Goal: Information Seeking & Learning: Learn about a topic

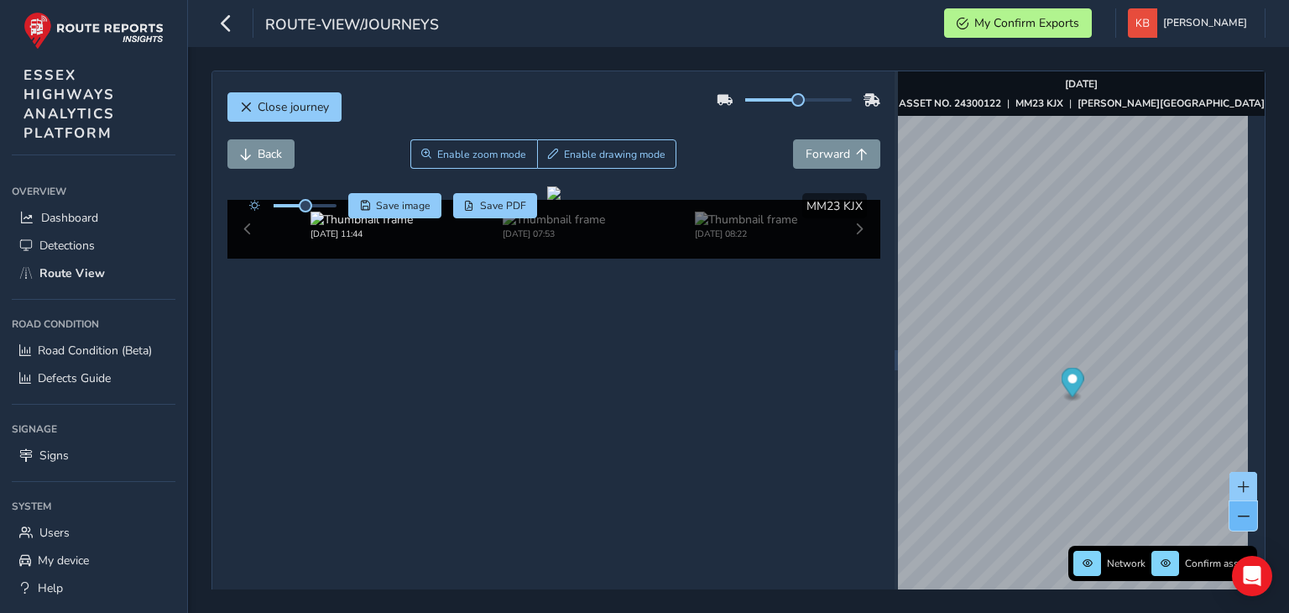
click at [1231, 524] on button at bounding box center [1243, 515] width 28 height 29
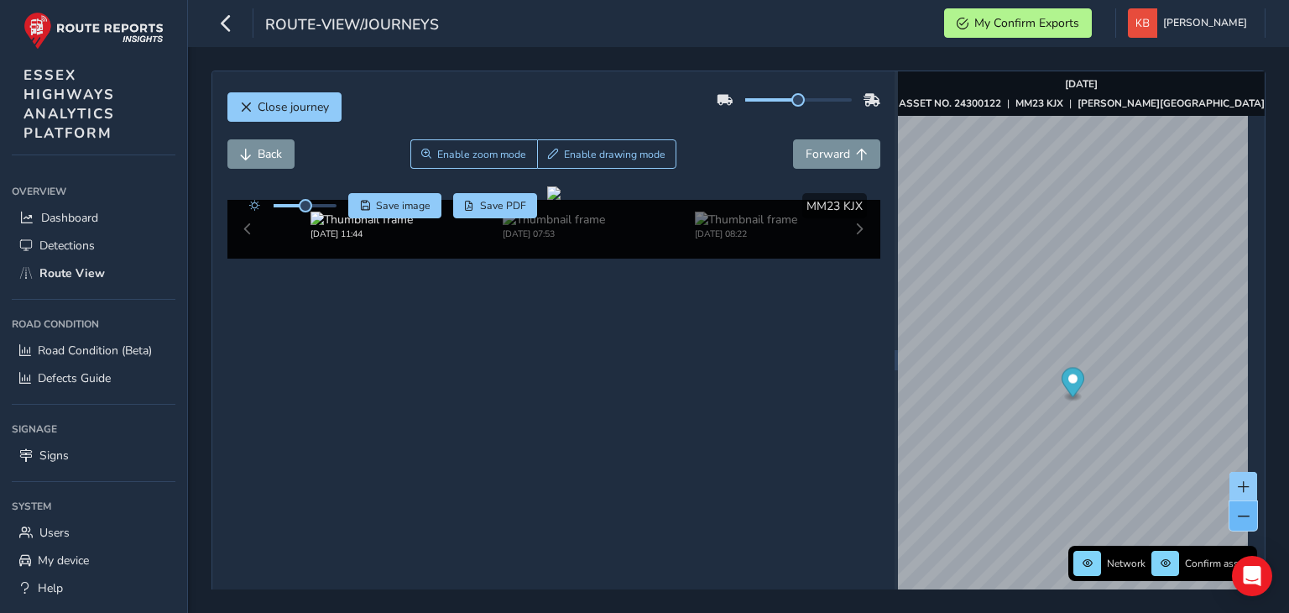
click at [1231, 524] on button at bounding box center [1243, 515] width 28 height 29
click at [1272, 347] on div "Close journey Back Enable zoom mode Enable drawing mode Forward Click and Drag …" at bounding box center [738, 330] width 1101 height 566
click at [1238, 514] on span at bounding box center [1244, 516] width 12 height 12
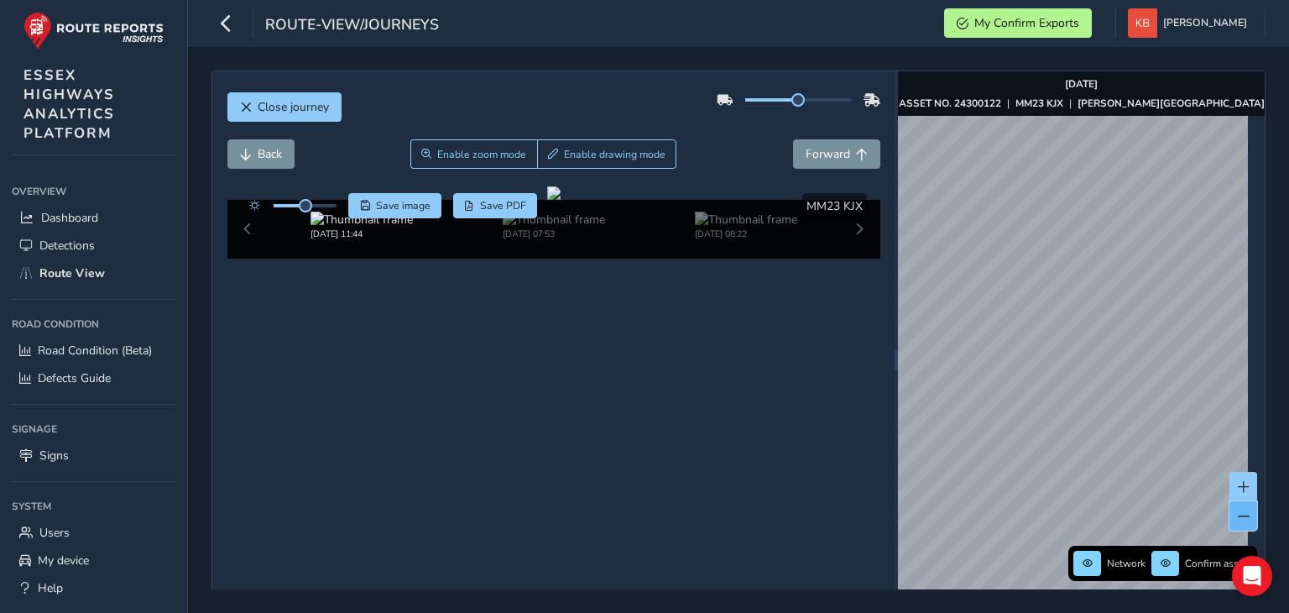
click at [1238, 514] on span at bounding box center [1244, 516] width 12 height 12
click at [71, 274] on span "Route View" at bounding box center [71, 273] width 65 height 16
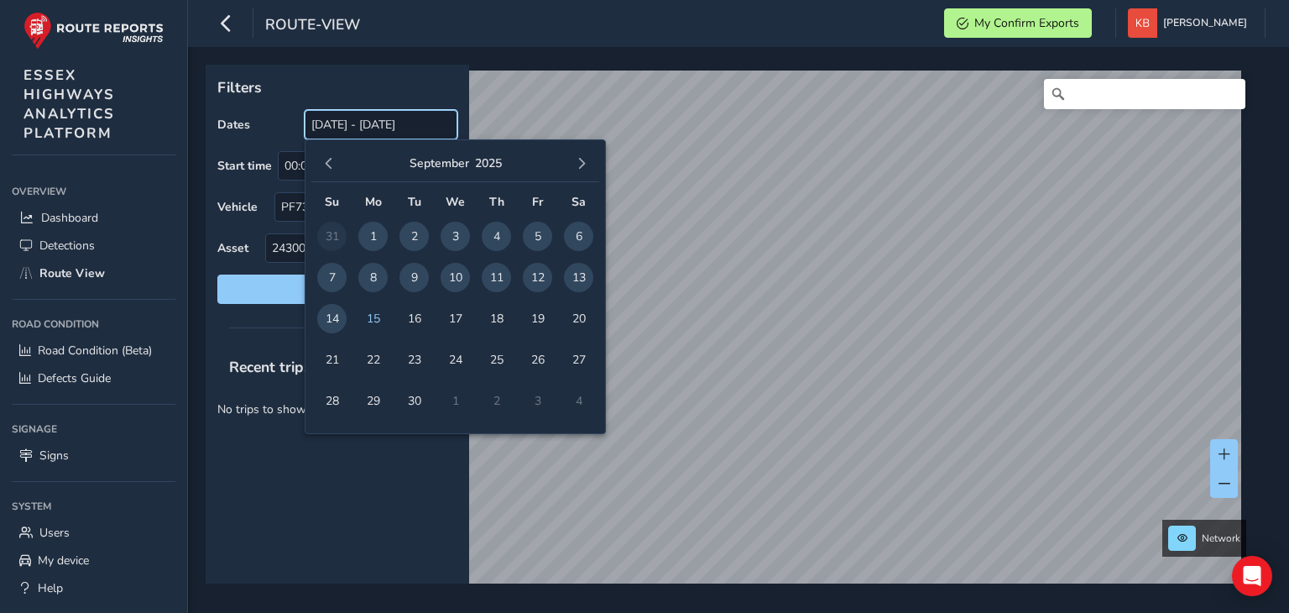
click at [359, 128] on input "[DATE] - [DATE]" at bounding box center [381, 124] width 153 height 29
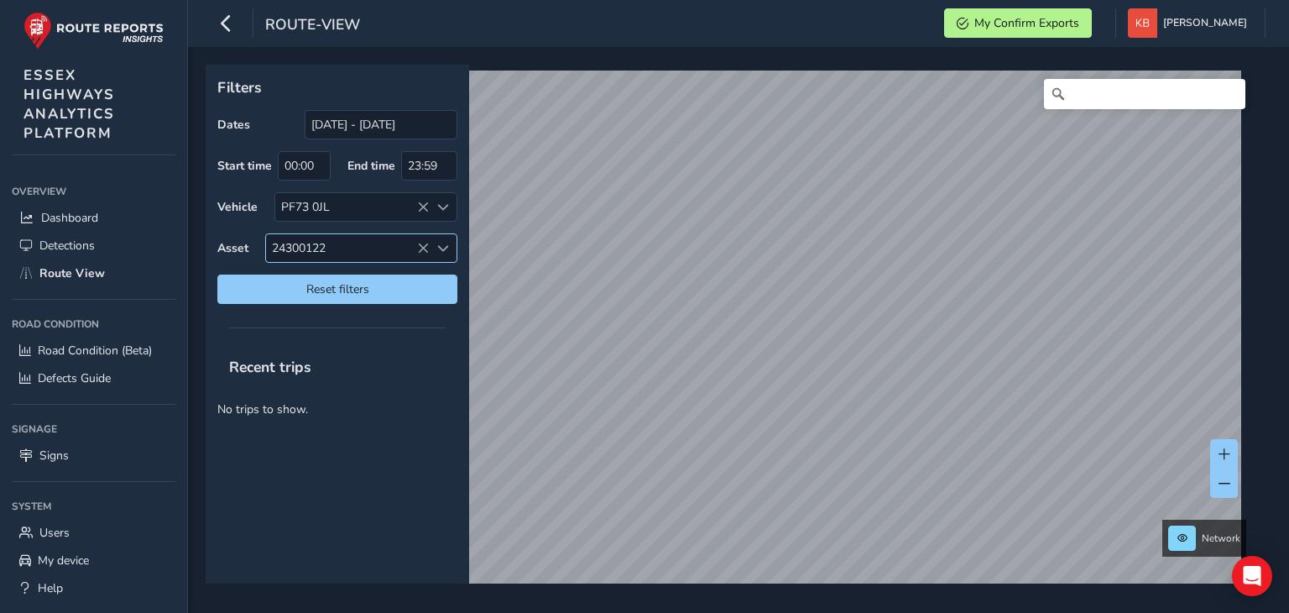
click at [420, 242] on icon at bounding box center [423, 248] width 12 height 12
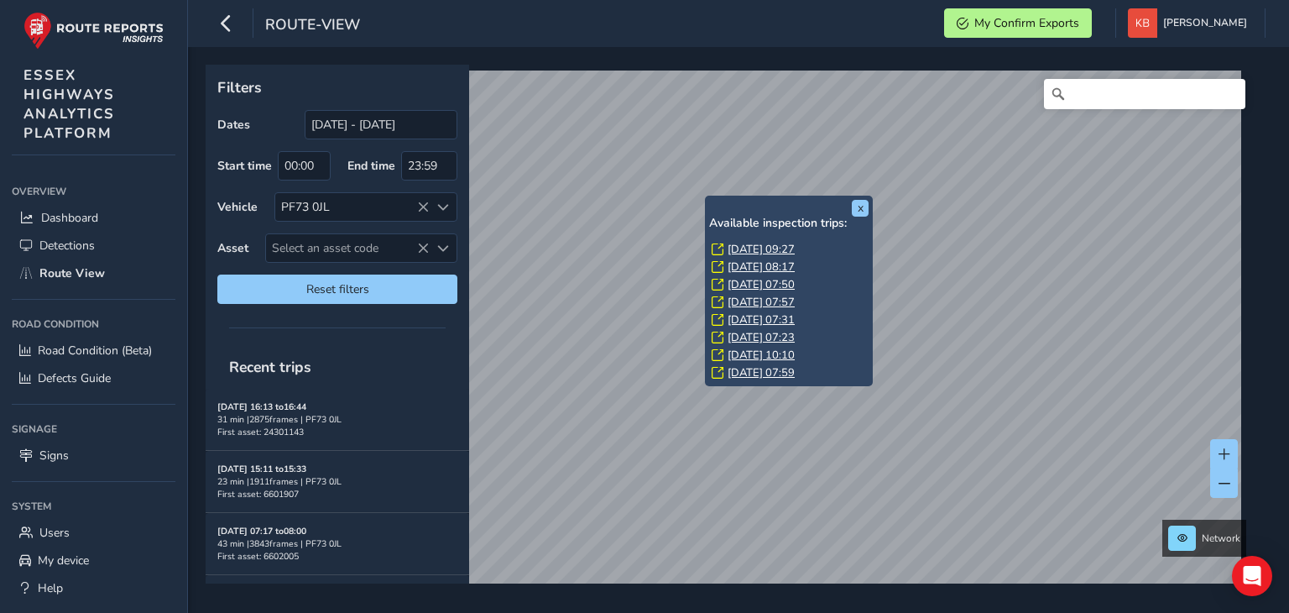
click at [761, 246] on link "[DATE] 09:27" at bounding box center [760, 249] width 67 height 15
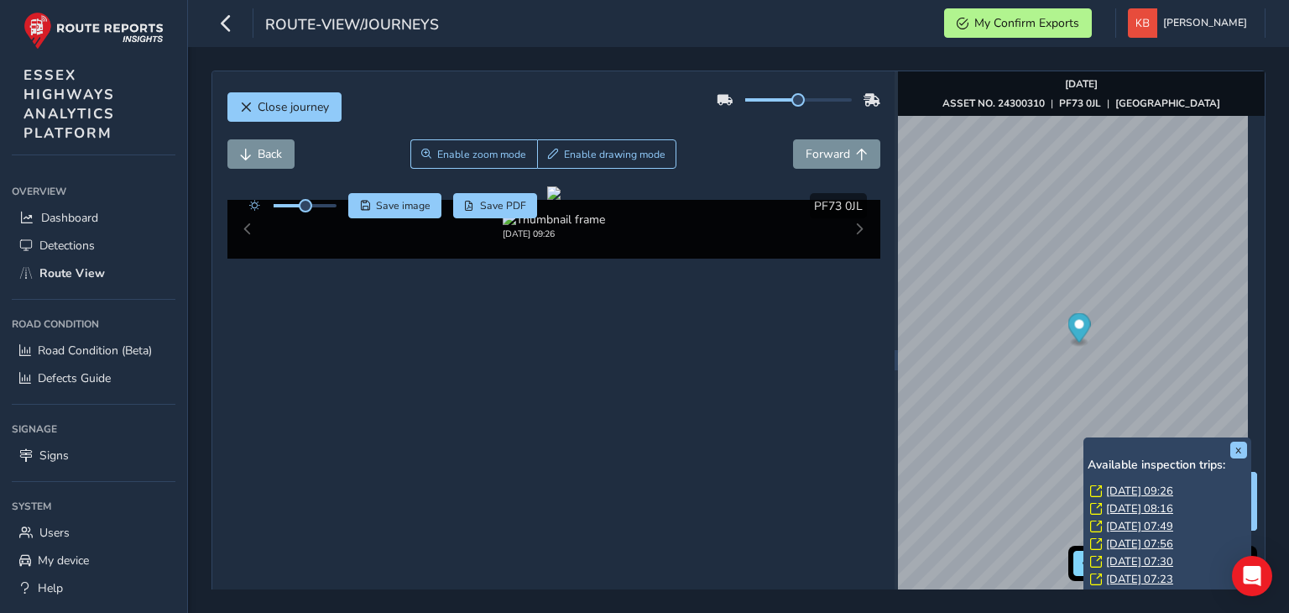
click at [1118, 508] on link "[DATE] 08:16" at bounding box center [1139, 508] width 67 height 15
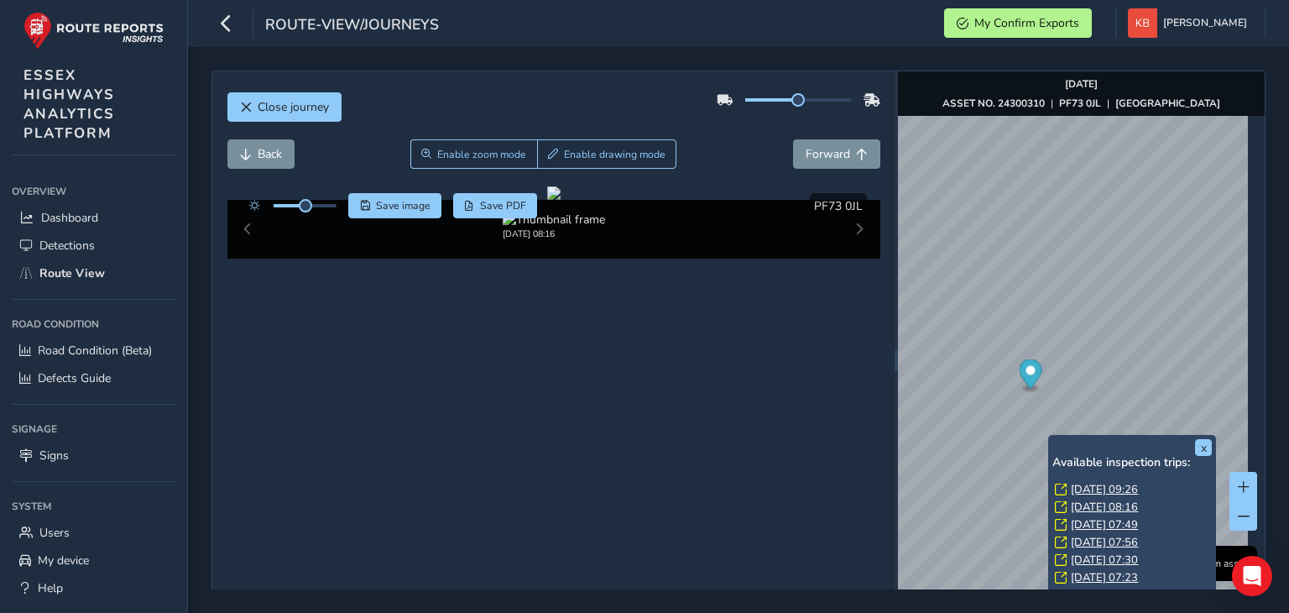
click at [1086, 508] on link "[DATE] 08:16" at bounding box center [1104, 506] width 67 height 15
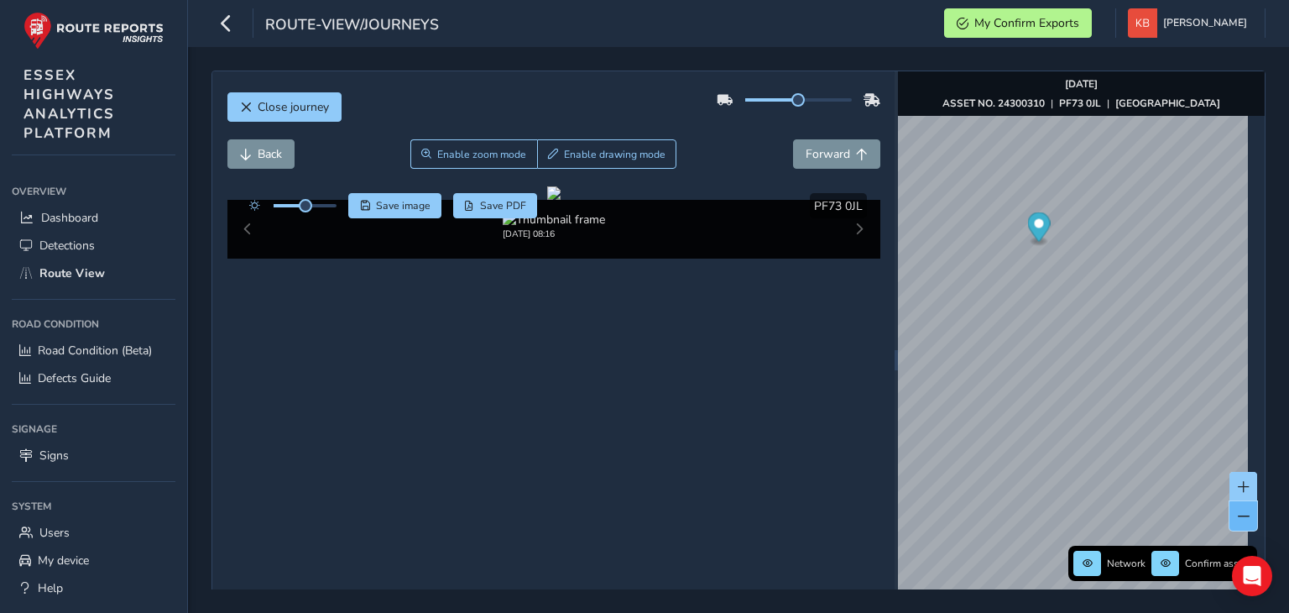
click at [1238, 518] on span at bounding box center [1244, 516] width 12 height 12
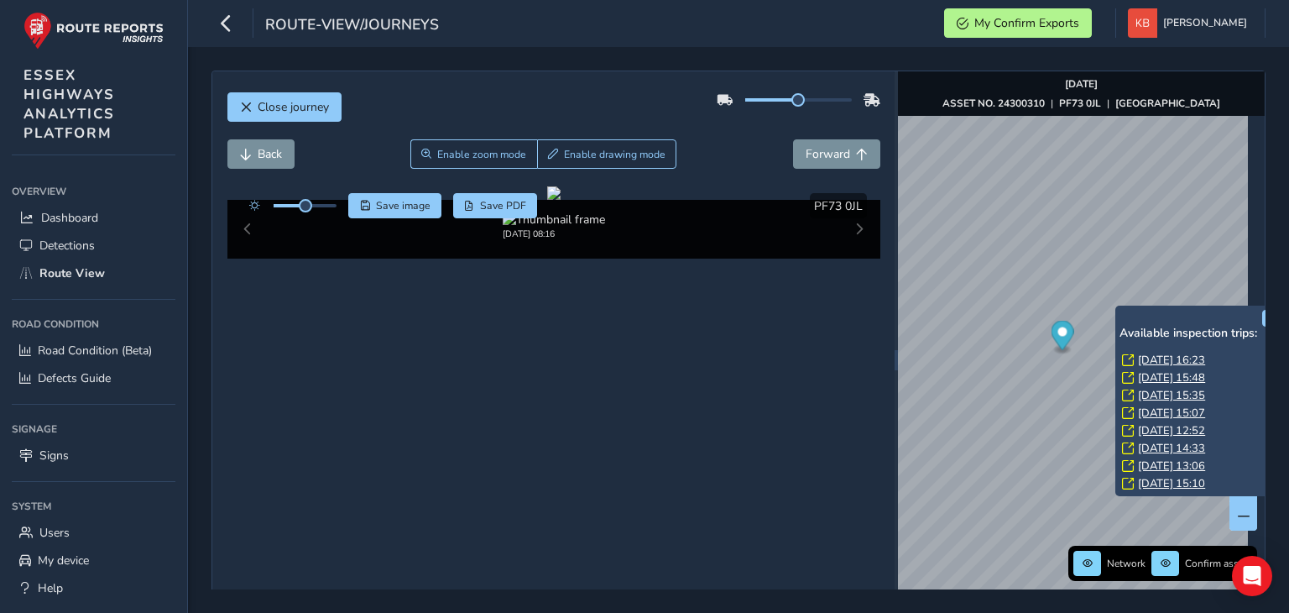
click at [1175, 360] on link "[DATE] 16:23" at bounding box center [1171, 359] width 67 height 15
click at [1182, 379] on link "[DATE] 15:48" at bounding box center [1171, 377] width 67 height 15
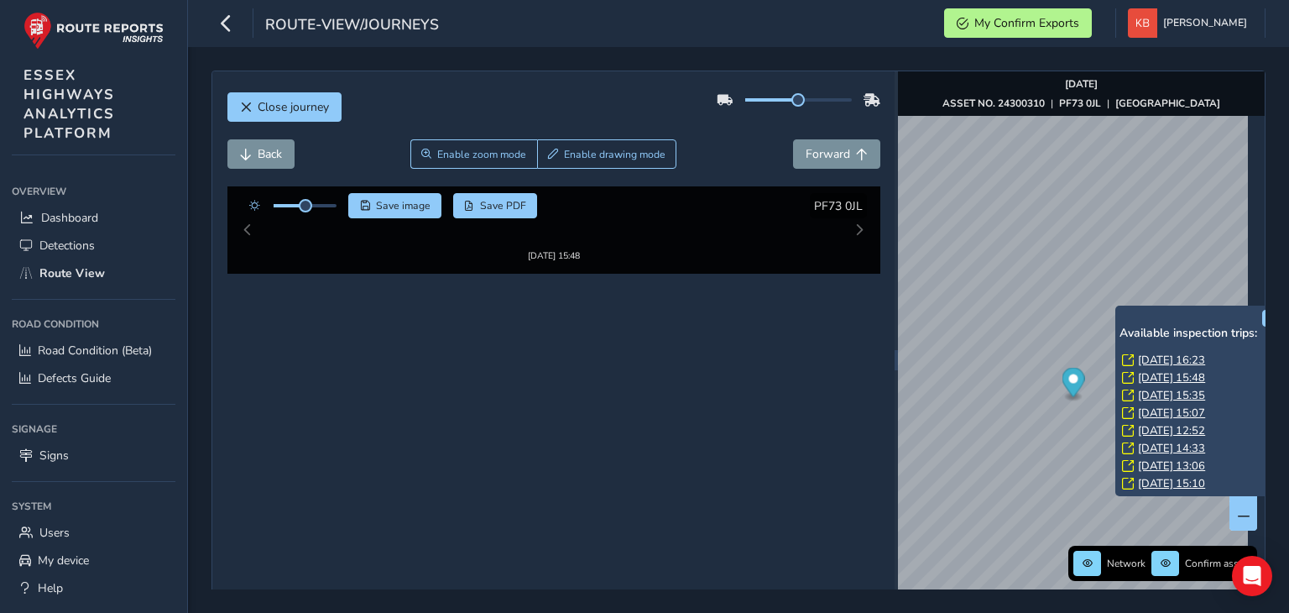
scroll to position [0, 30]
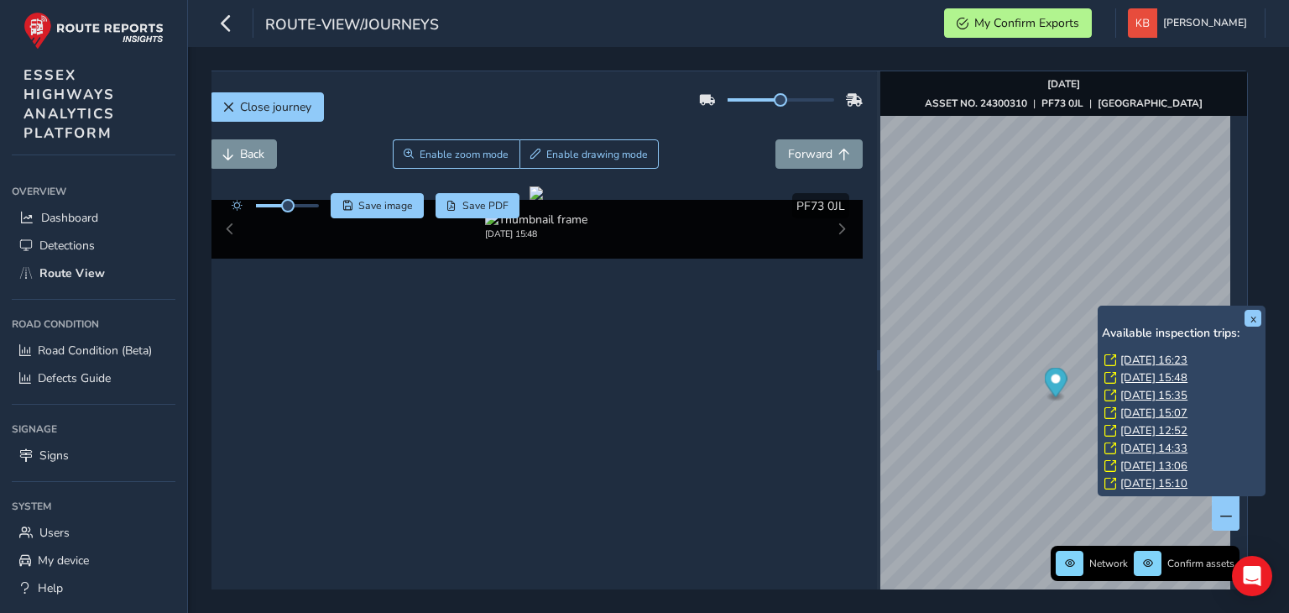
scroll to position [0, 1]
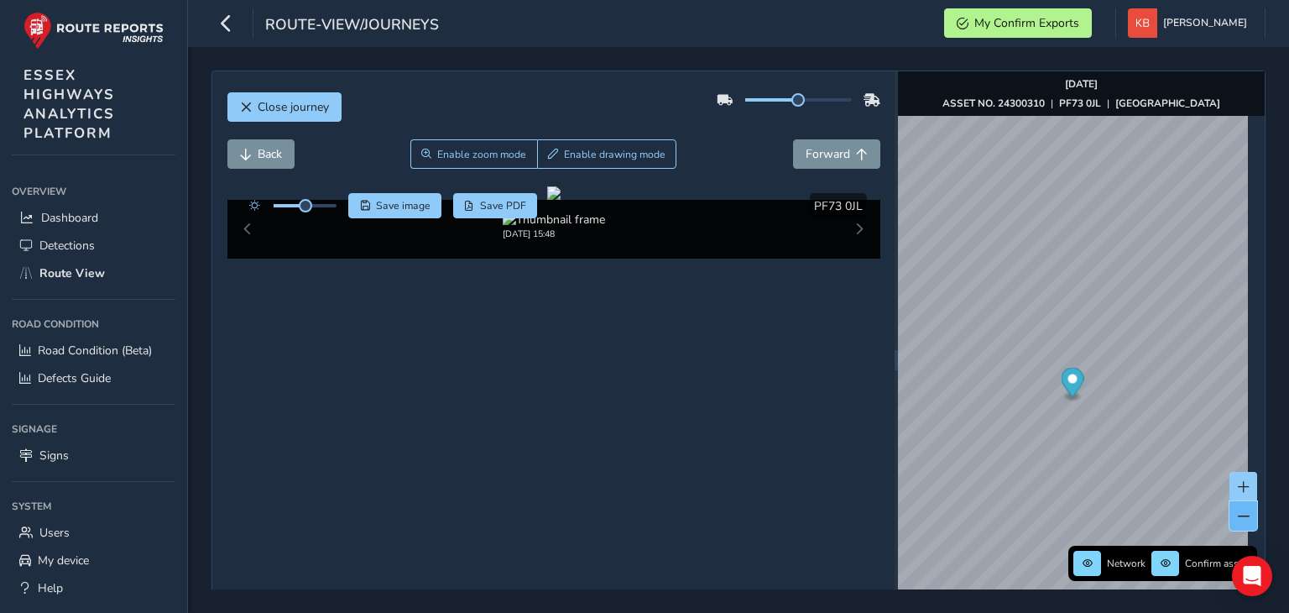
click at [1238, 514] on span at bounding box center [1244, 516] width 12 height 12
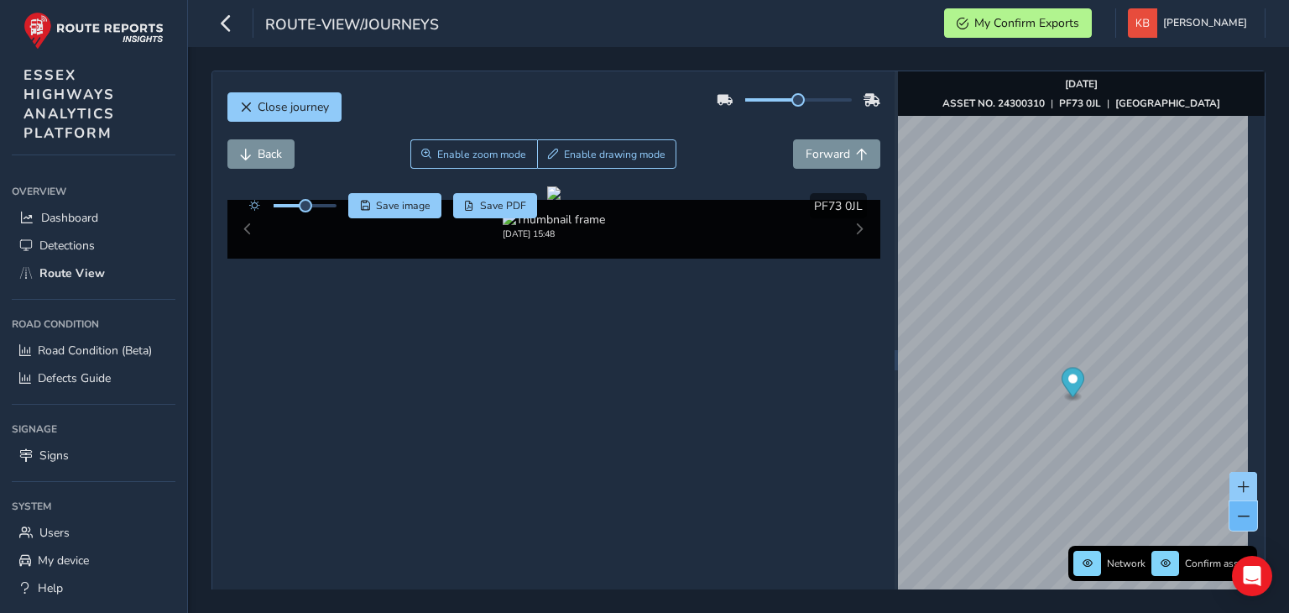
click at [1238, 514] on span at bounding box center [1244, 516] width 12 height 12
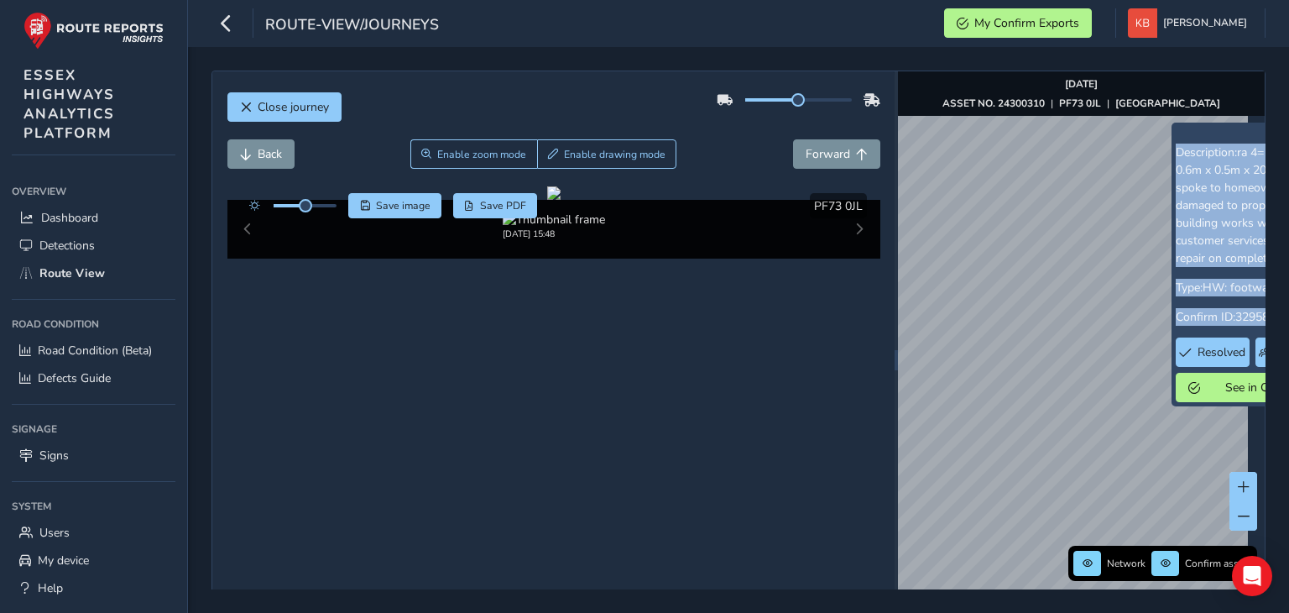
drag, startPoint x: 1218, startPoint y: 514, endPoint x: 1201, endPoint y: 351, distance: 163.7
click at [1201, 351] on div "x Description: ra 4= 2x2, pothole, 0.6m x 0.5m x 20mm, dbm, spoke to homeowner …" at bounding box center [1255, 265] width 168 height 284
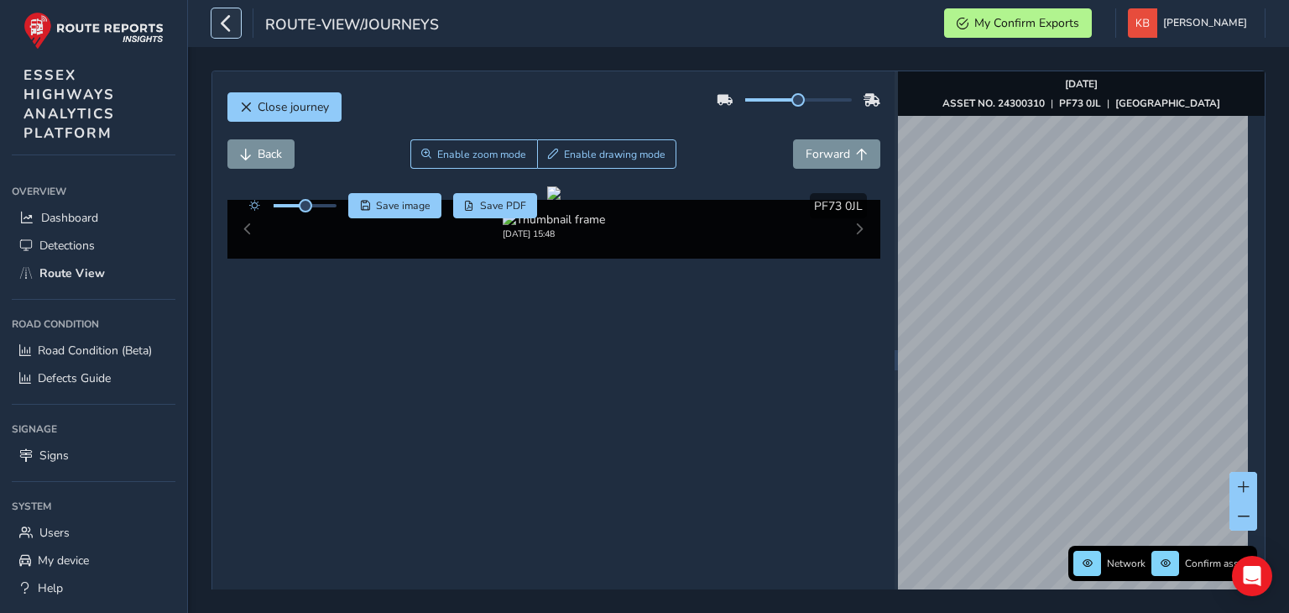
click at [216, 18] on button "button" at bounding box center [225, 22] width 29 height 29
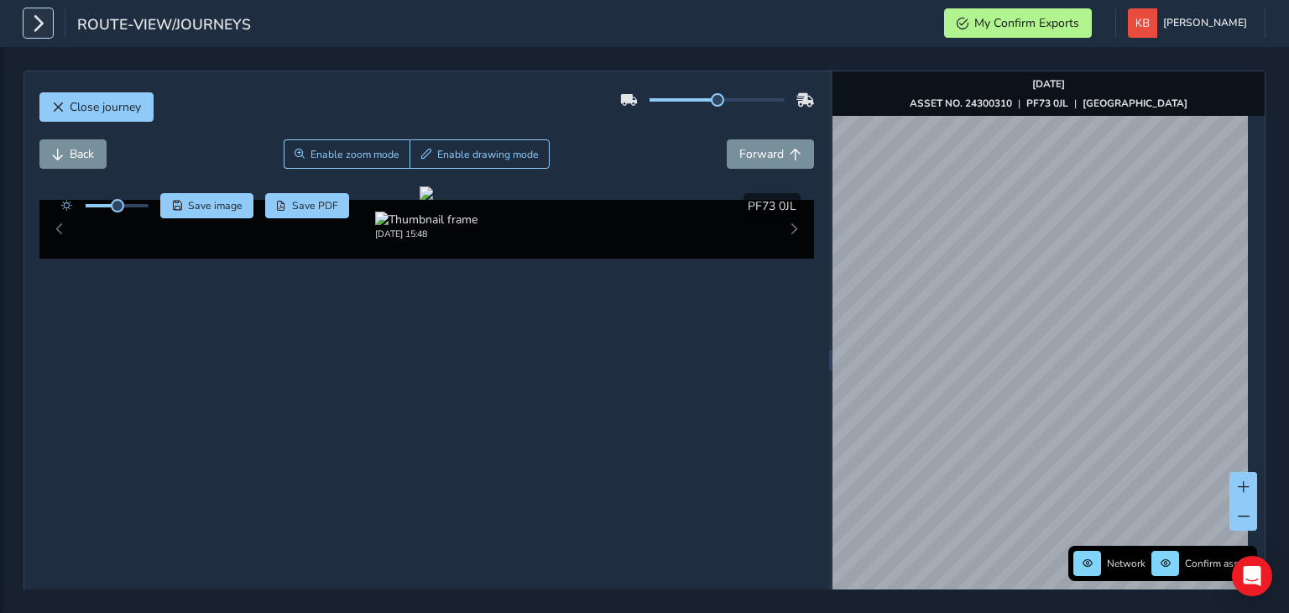
click at [50, 23] on button "button" at bounding box center [37, 22] width 29 height 29
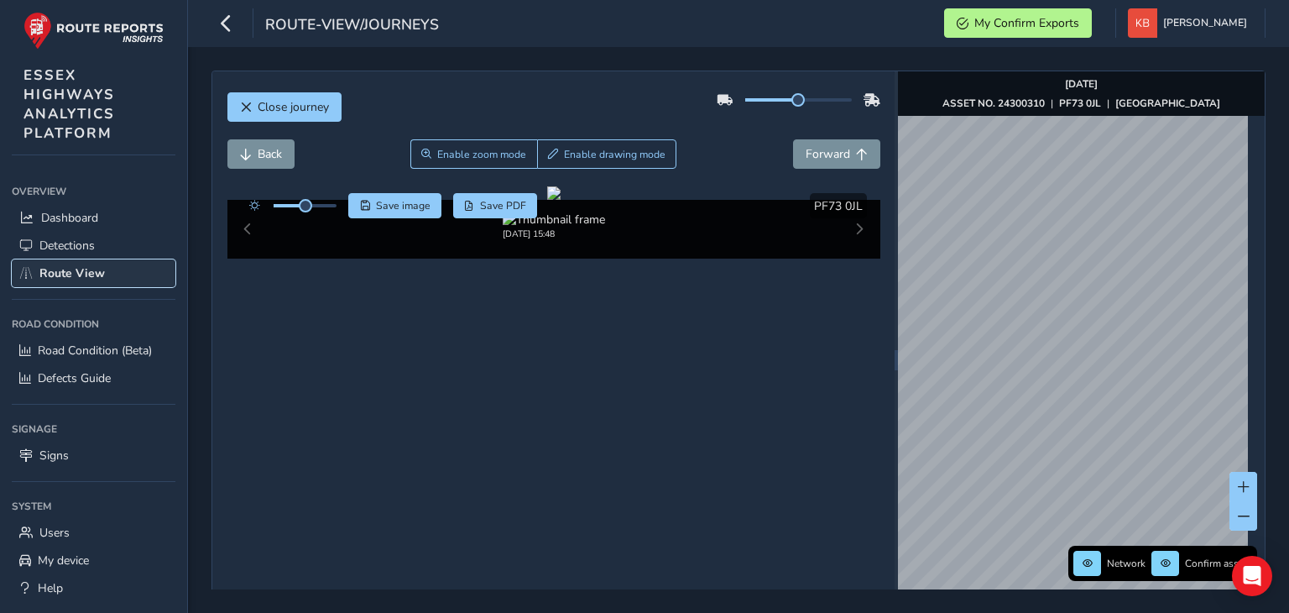
click at [67, 269] on span "Route View" at bounding box center [71, 273] width 65 height 16
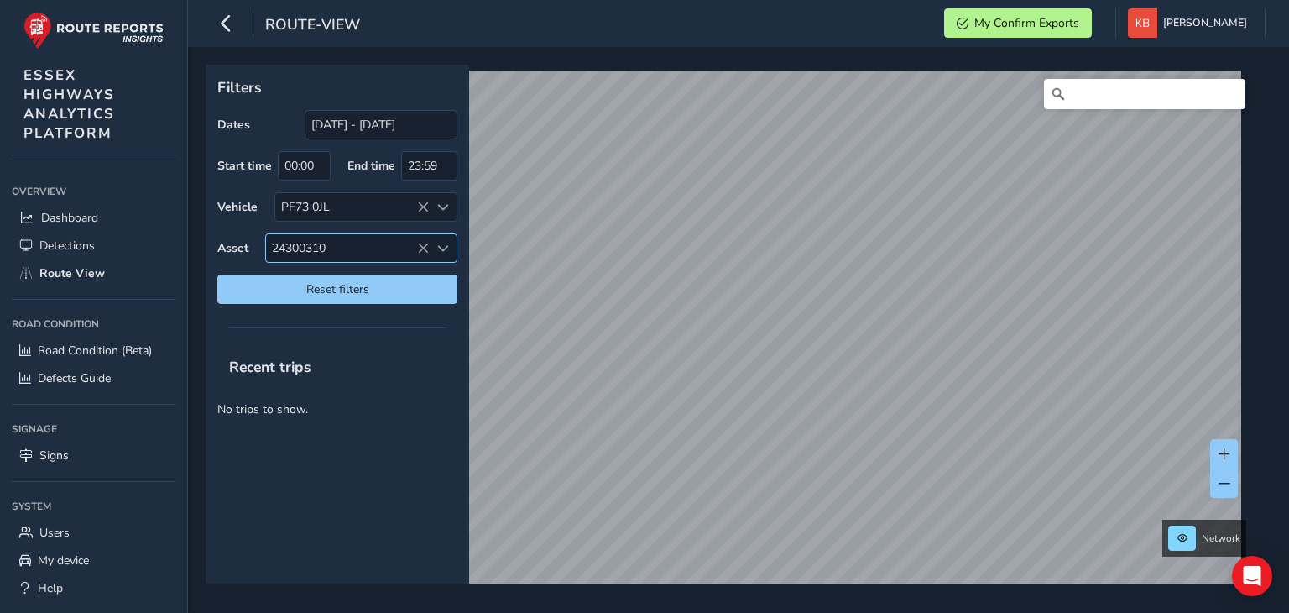
click at [423, 251] on icon at bounding box center [423, 248] width 12 height 12
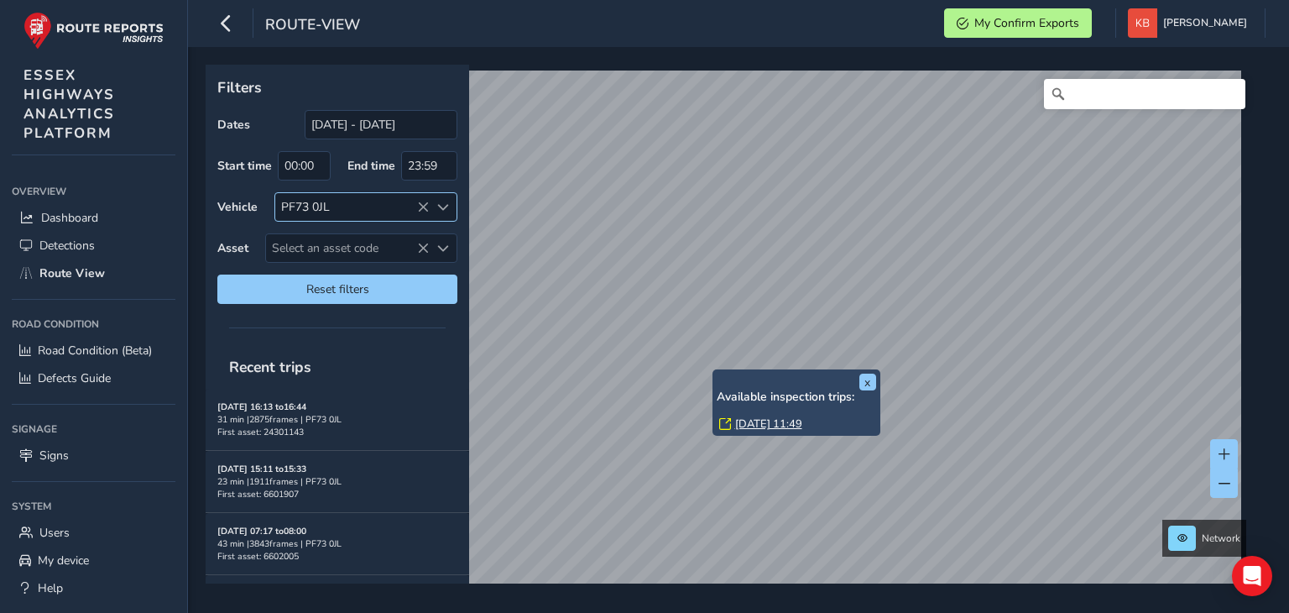
click at [722, 407] on div "Available inspection trips: [DATE] 11:49" at bounding box center [796, 412] width 159 height 44
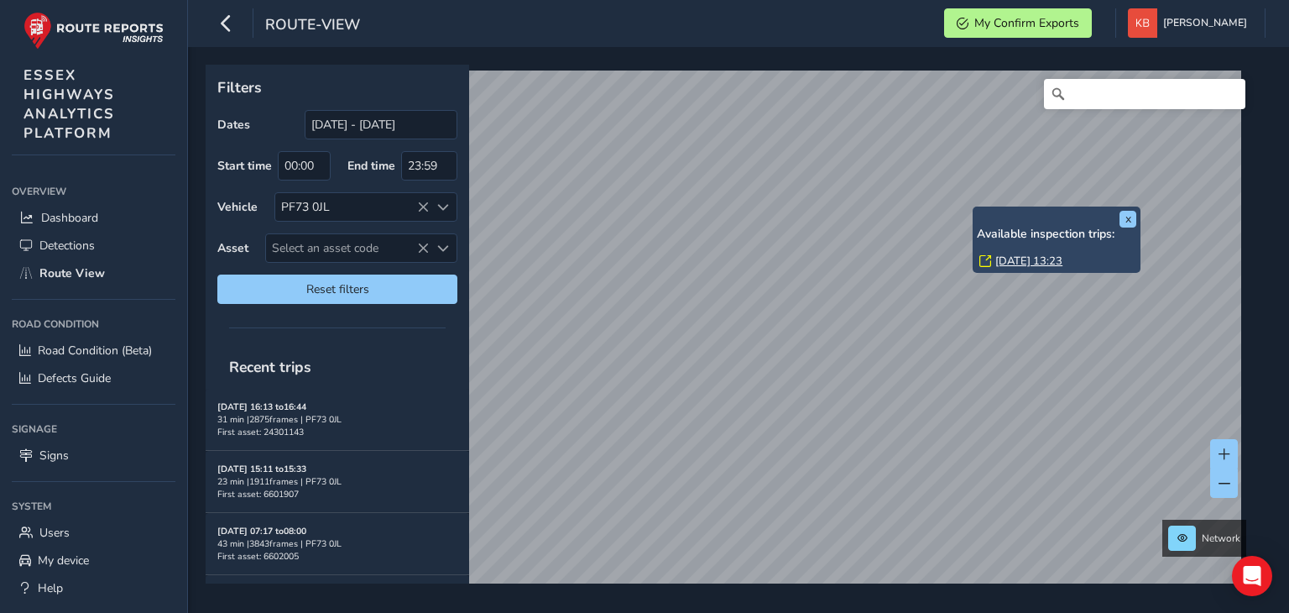
click at [568, 591] on div "x Available inspection trips: [DATE] 13:23 Filters Dates [DATE] - [DATE] Start …" at bounding box center [738, 330] width 1101 height 566
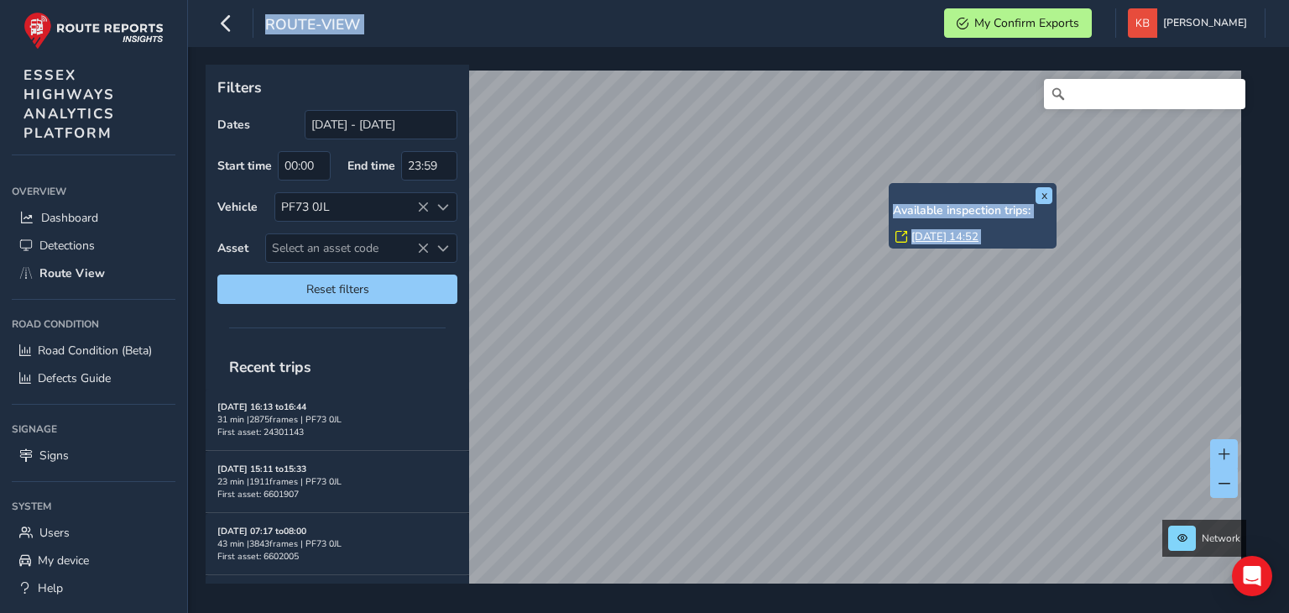
click at [931, 237] on link "[DATE] 14:52" at bounding box center [944, 236] width 67 height 15
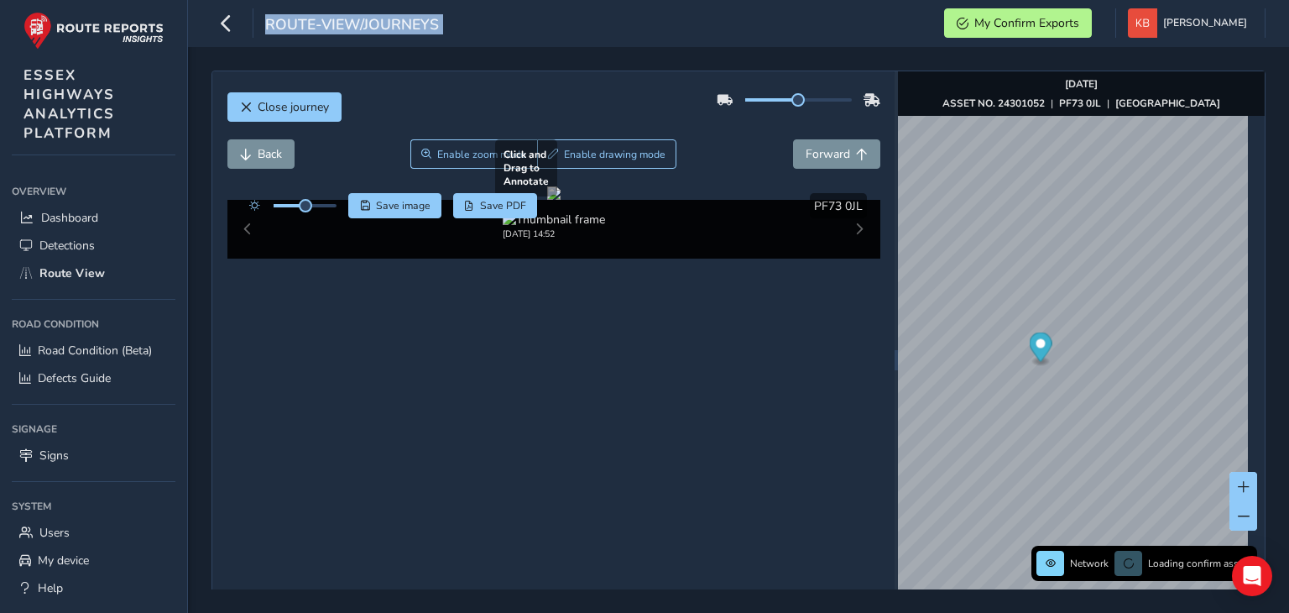
click at [560, 200] on div at bounding box center [553, 192] width 13 height 13
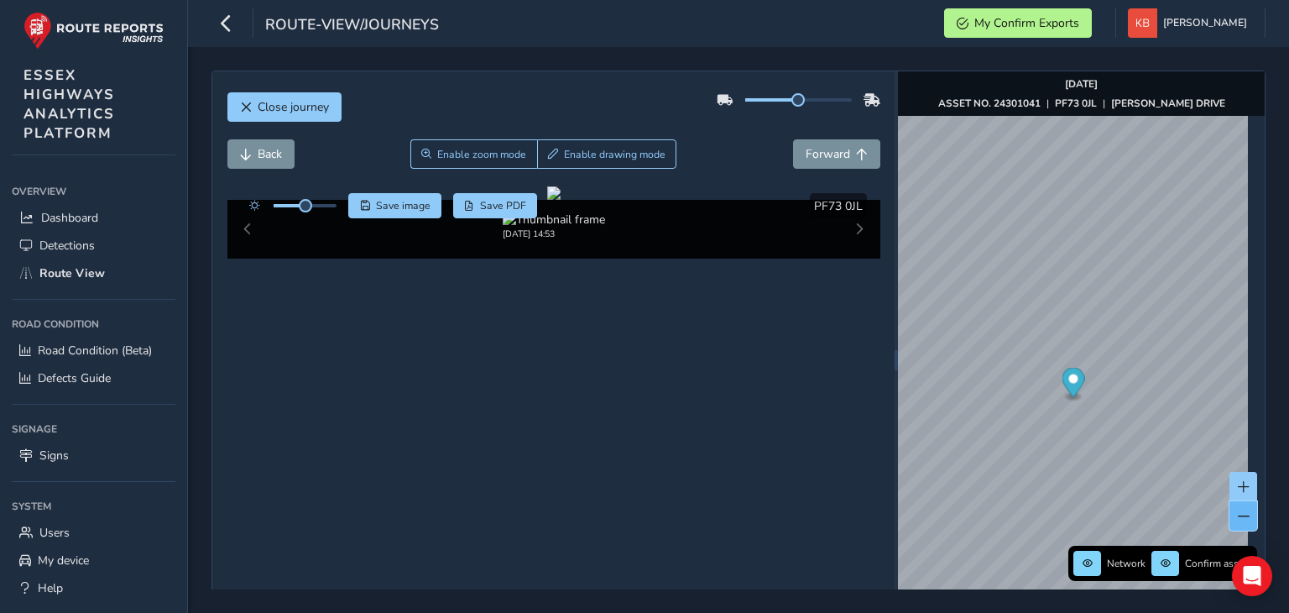
click at [1238, 520] on span at bounding box center [1244, 516] width 12 height 12
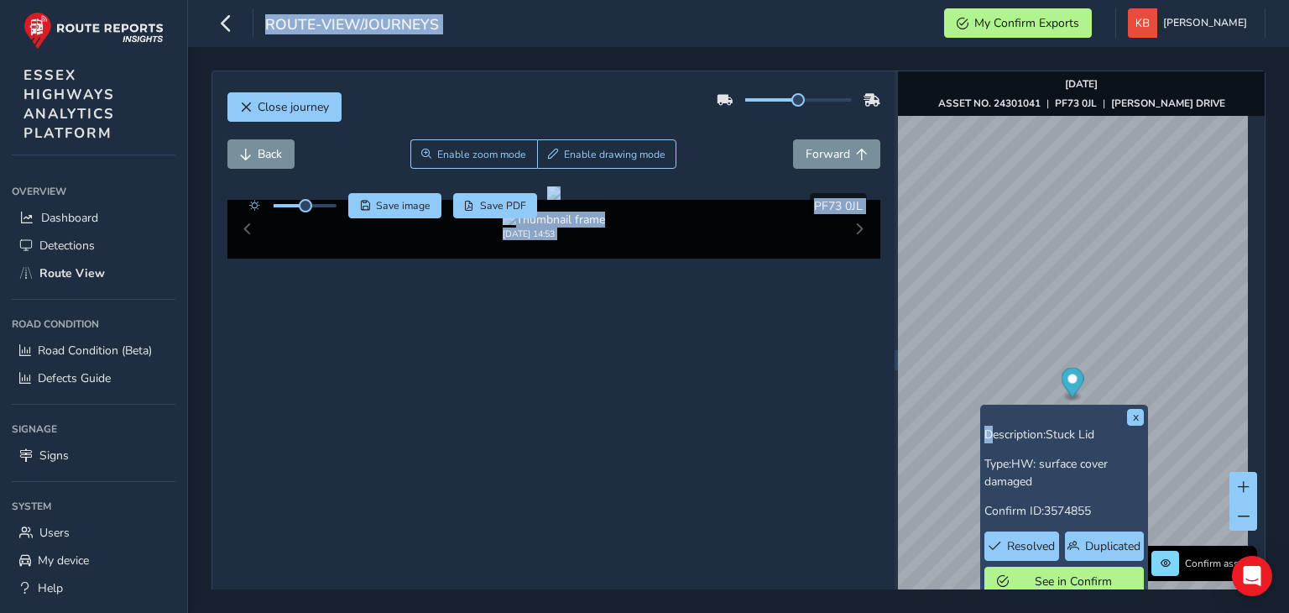
click at [962, 417] on div "x Description: Stuck Lid Type: HW: surface cover damaged Confirm ID: 3574855 Re…" at bounding box center [1081, 359] width 367 height 576
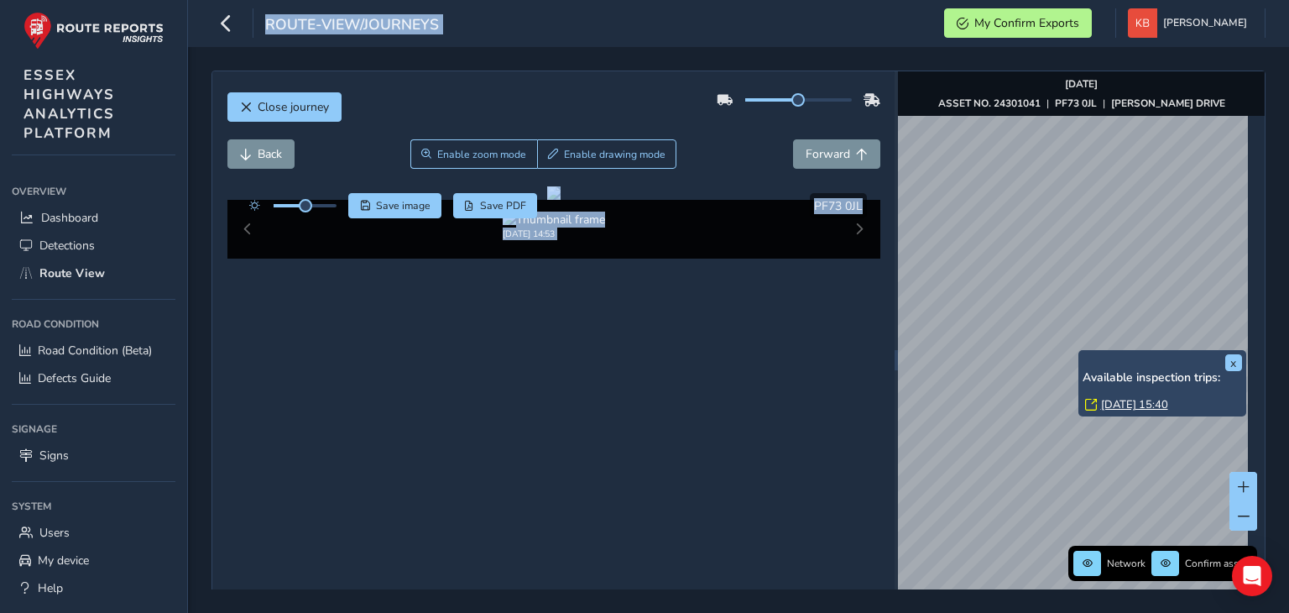
click at [1113, 410] on link "[DATE] 15:40" at bounding box center [1134, 404] width 67 height 15
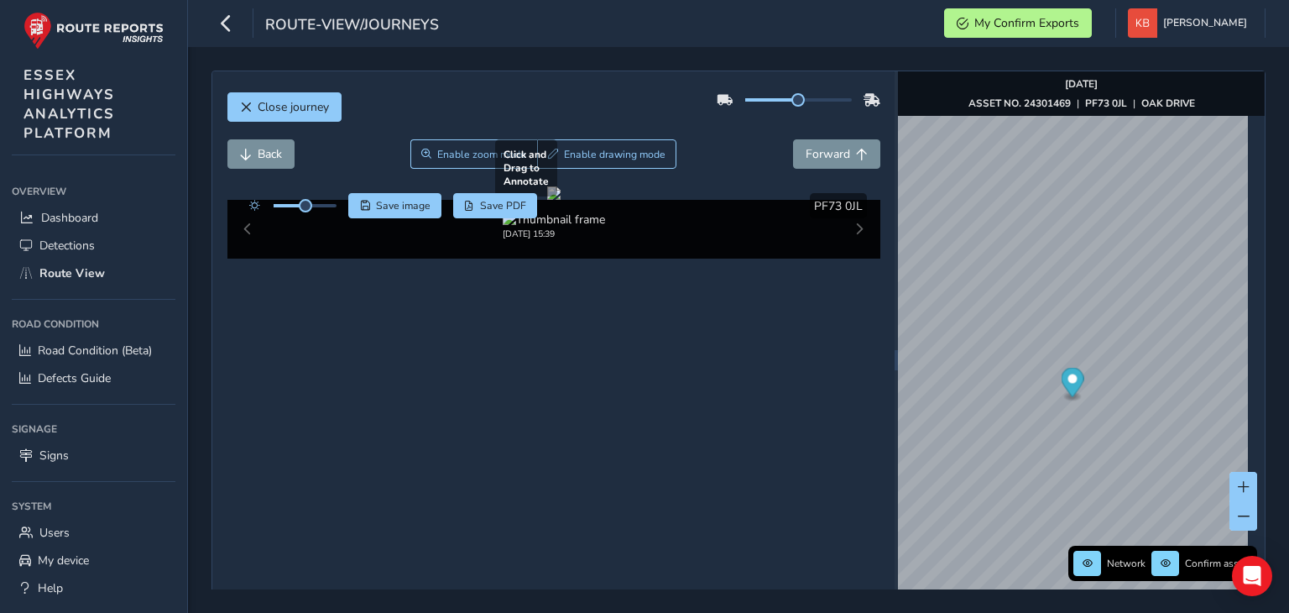
drag, startPoint x: 468, startPoint y: 379, endPoint x: 493, endPoint y: 383, distance: 25.5
click at [547, 200] on div at bounding box center [553, 192] width 13 height 13
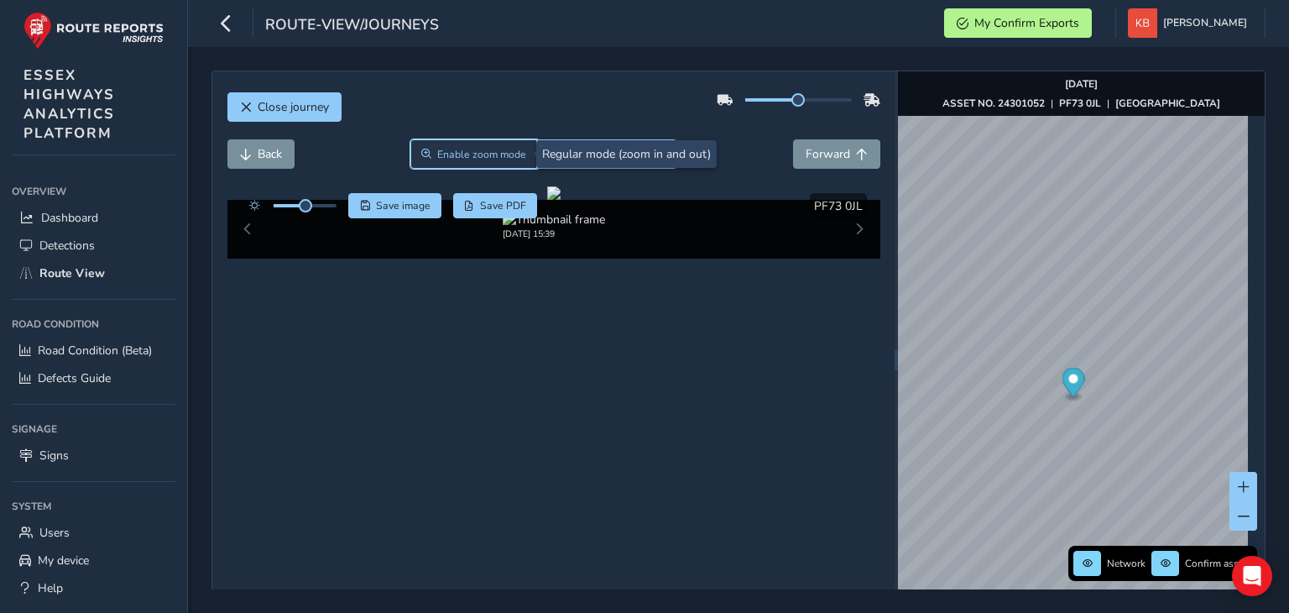
click at [446, 149] on span "Enable zoom mode" at bounding box center [481, 154] width 89 height 13
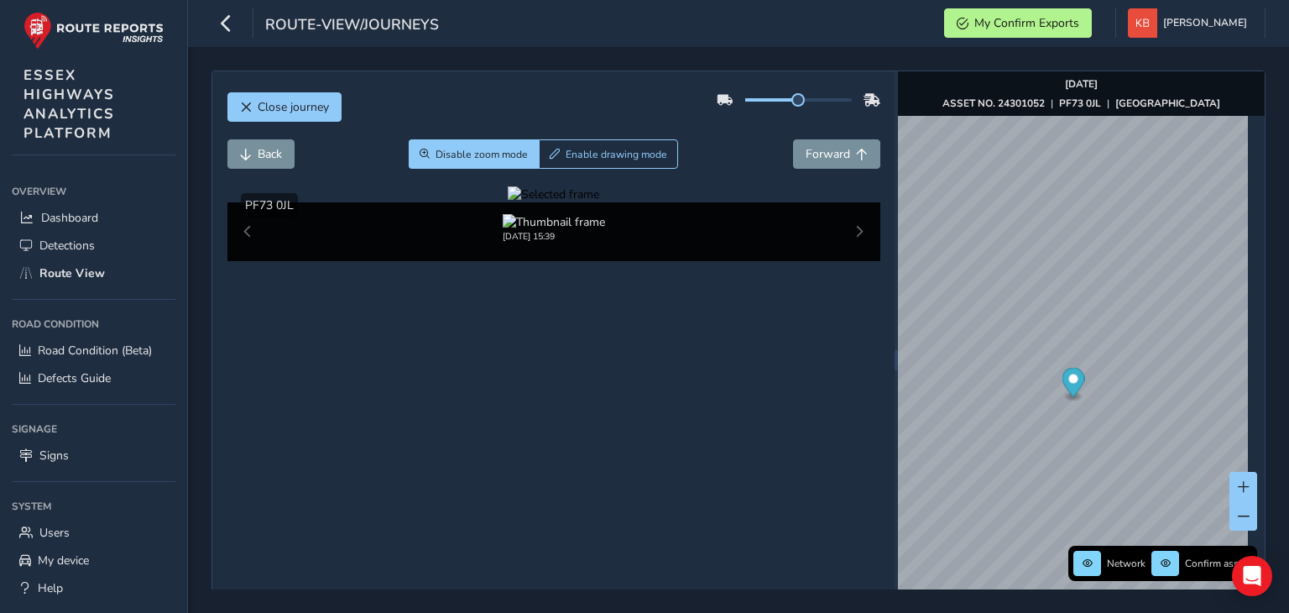
click at [508, 202] on div at bounding box center [553, 194] width 91 height 16
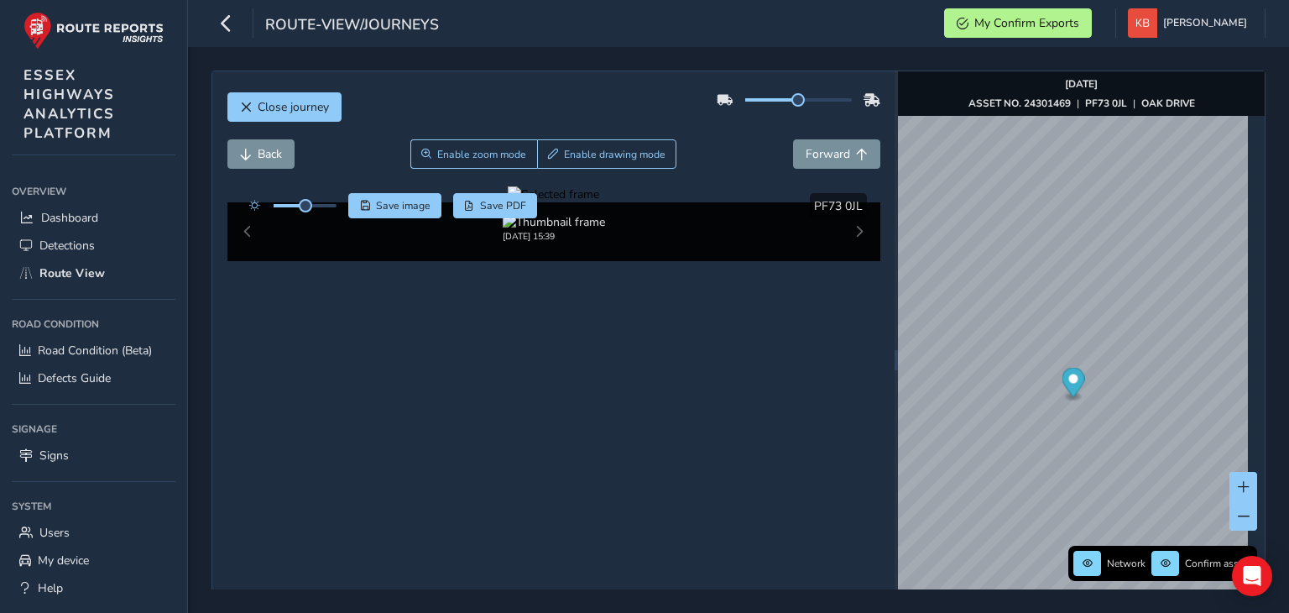
click at [564, 202] on div at bounding box center [553, 194] width 91 height 16
click at [564, 395] on img at bounding box center [789, 291] width 2417 height 1359
drag, startPoint x: 792, startPoint y: 100, endPoint x: 834, endPoint y: 98, distance: 42.0
click at [834, 98] on span at bounding box center [840, 99] width 13 height 13
